Goal: Navigation & Orientation: Find specific page/section

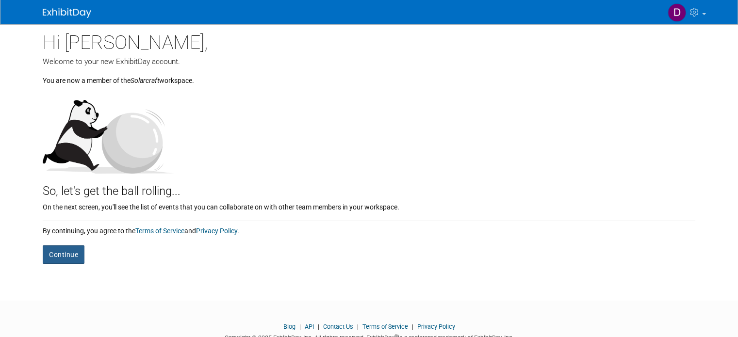
click at [54, 250] on button "Continue" at bounding box center [64, 255] width 42 height 18
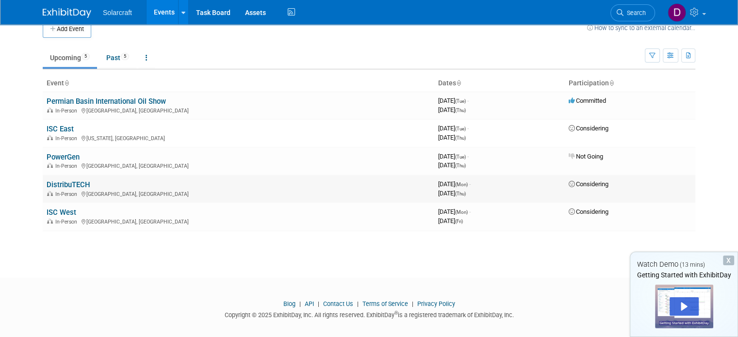
scroll to position [20, 0]
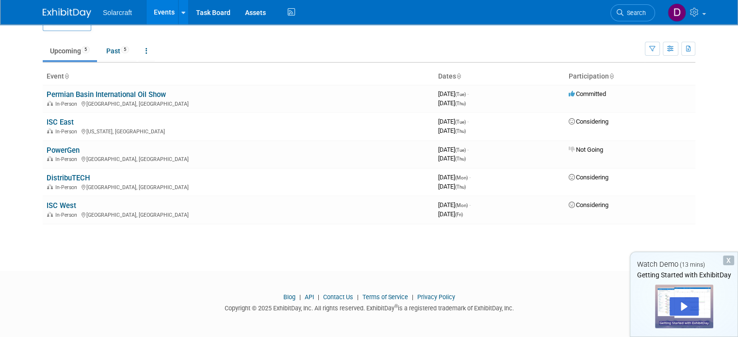
click at [729, 261] on div "X" at bounding box center [728, 261] width 11 height 10
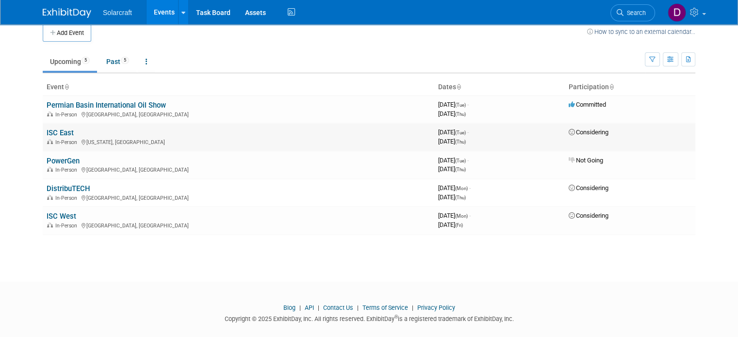
scroll to position [0, 0]
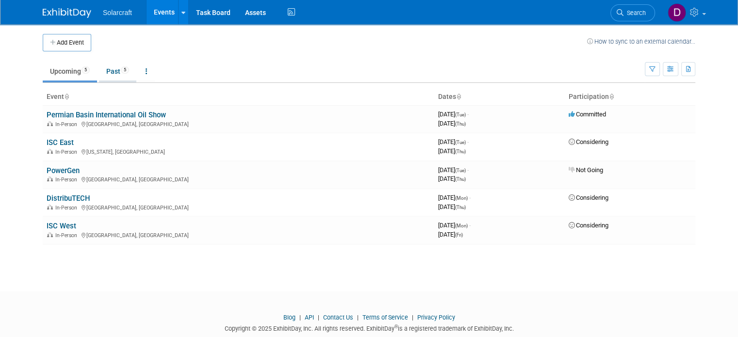
click at [105, 72] on link "Past 5" at bounding box center [117, 71] width 37 height 18
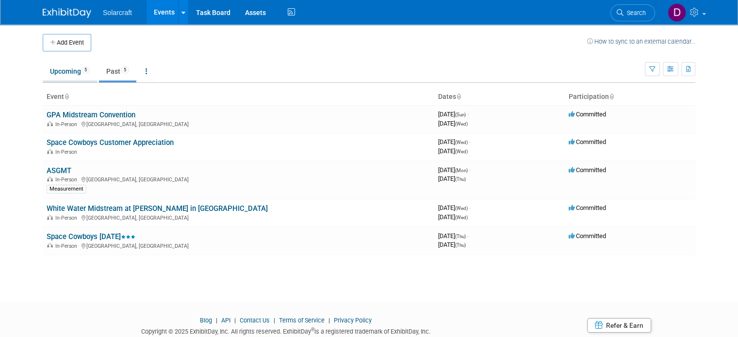
click at [54, 70] on link "Upcoming 5" at bounding box center [70, 71] width 54 height 18
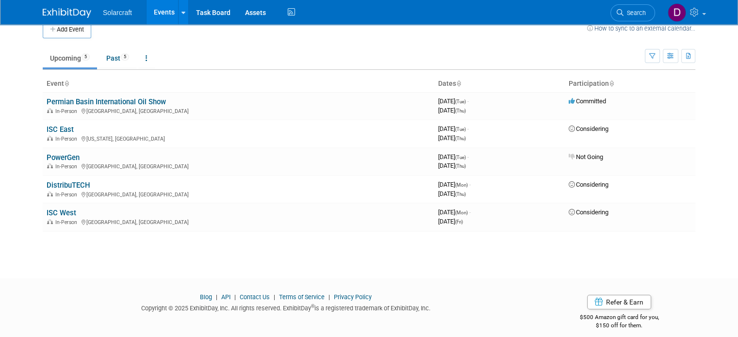
scroll to position [20, 0]
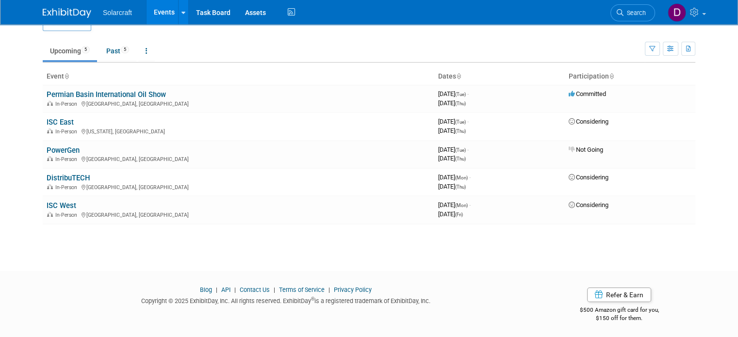
click at [108, 15] on span "Solarcraft" at bounding box center [117, 13] width 29 height 8
click at [685, 10] on img at bounding box center [677, 12] width 18 height 18
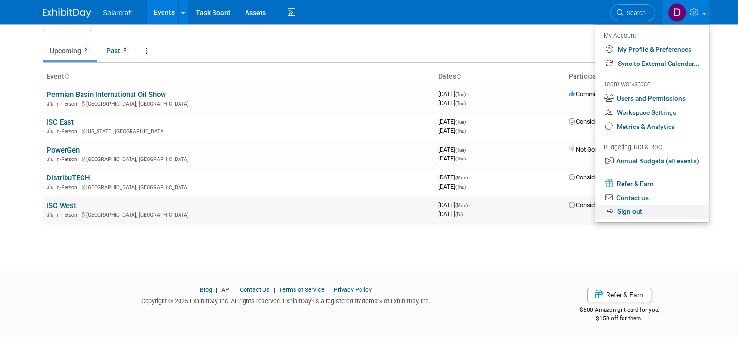
click at [645, 214] on link "Sign out" at bounding box center [653, 212] width 114 height 14
